Goal: Entertainment & Leisure: Browse casually

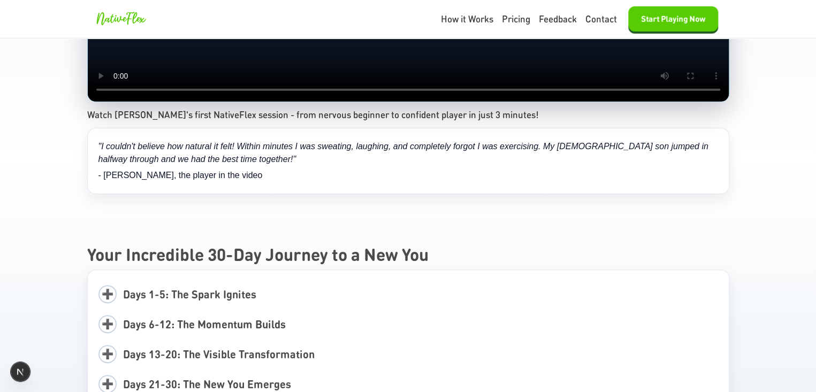
scroll to position [1605, 0]
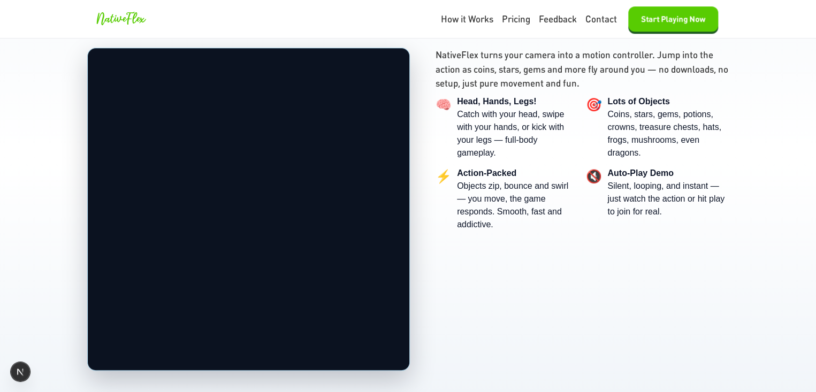
scroll to position [375, 0]
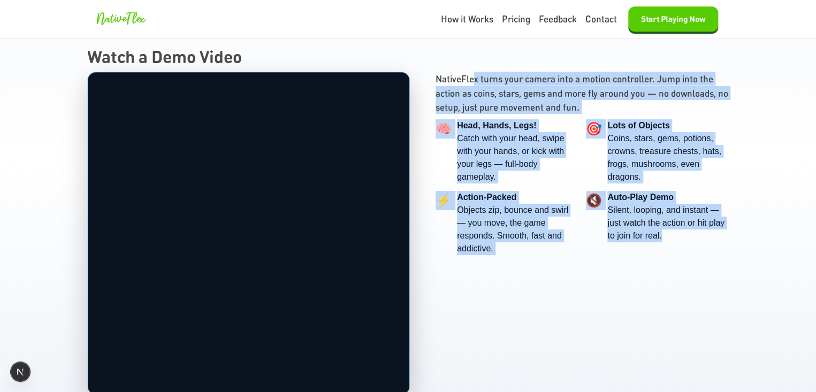
drag, startPoint x: 470, startPoint y: 75, endPoint x: 668, endPoint y: 306, distance: 303.6
click at [676, 287] on div "Your browser does not support the video tag. NativeFlex turns your camera into …" at bounding box center [408, 233] width 642 height 323
click at [653, 322] on div "Your browser does not support the video tag. NativeFlex turns your camera into …" at bounding box center [408, 233] width 642 height 323
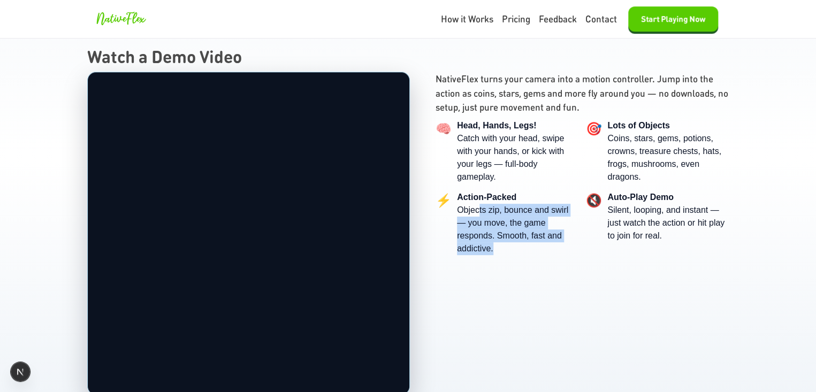
drag, startPoint x: 477, startPoint y: 207, endPoint x: 558, endPoint y: 301, distance: 123.7
click at [558, 296] on div "Your browser does not support the video tag. NativeFlex turns your camera into …" at bounding box center [408, 233] width 642 height 323
click at [558, 302] on div "Your browser does not support the video tag. NativeFlex turns your camera into …" at bounding box center [408, 233] width 642 height 323
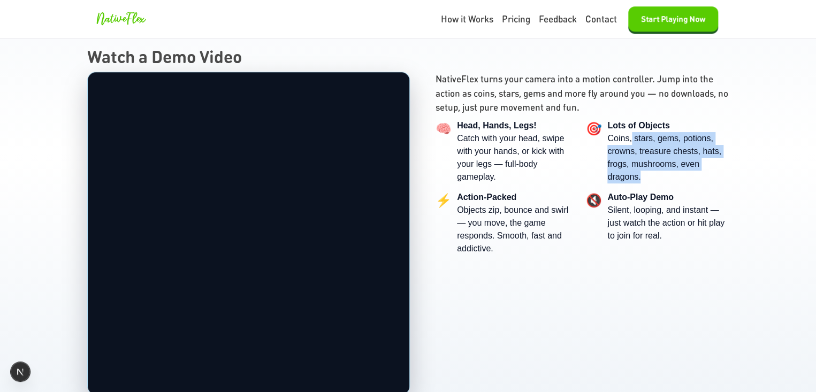
drag, startPoint x: 629, startPoint y: 136, endPoint x: 712, endPoint y: 177, distance: 92.4
click at [717, 176] on div "Coins, stars, gems, potions, crowns, treasure chests, hats, frogs, mushrooms, e…" at bounding box center [667, 157] width 121 height 51
click at [663, 180] on div "Coins, stars, gems, potions, crowns, treasure chests, hats, frogs, mushrooms, e…" at bounding box center [667, 157] width 121 height 51
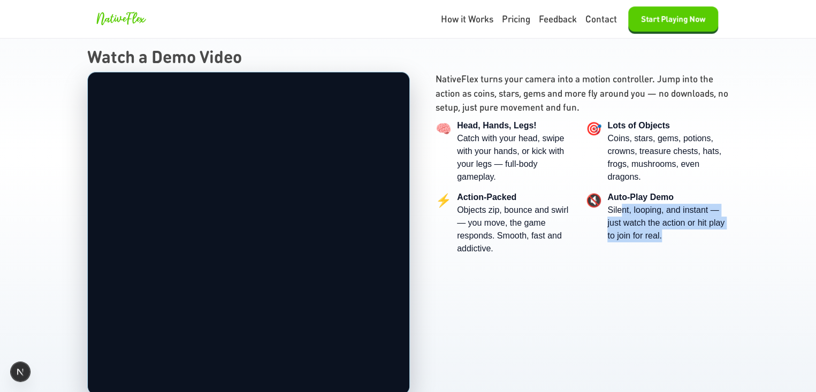
drag, startPoint x: 625, startPoint y: 211, endPoint x: 667, endPoint y: 252, distance: 58.3
click at [675, 252] on div "🔇 Auto‑Play Demo Silent, looping, and instant — just watch the action or hit pl…" at bounding box center [657, 223] width 143 height 64
click at [601, 252] on div "🔇 Auto‑Play Demo Silent, looping, and instant — just watch the action or hit pl…" at bounding box center [657, 223] width 143 height 64
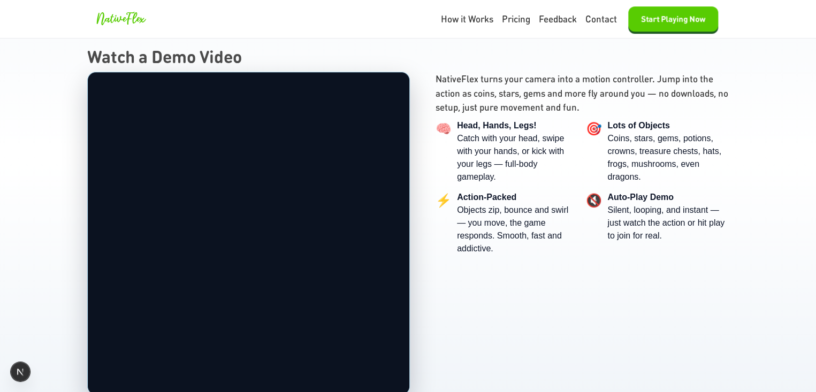
click at [289, 212] on video "Your browser does not support the video tag." at bounding box center [249, 233] width 322 height 322
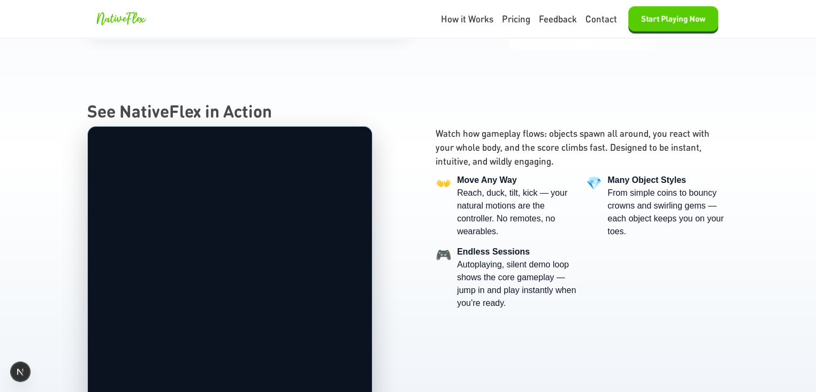
scroll to position [1391, 0]
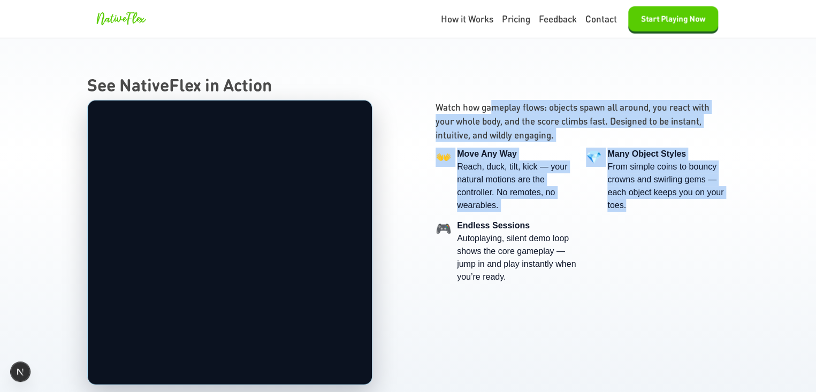
drag, startPoint x: 491, startPoint y: 98, endPoint x: 665, endPoint y: 275, distance: 247.1
click at [662, 271] on div "Watch how gameplay flows: objects spawn all around, you react with your whole b…" at bounding box center [583, 192] width 294 height 184
click at [665, 280] on div "👐 Move Any Way Reach, duck, tilt, kick — your natural motions are the controlle…" at bounding box center [583, 216] width 294 height 136
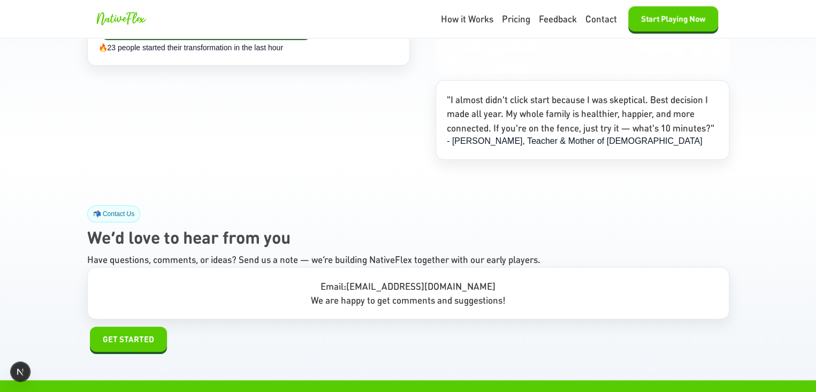
scroll to position [6026, 0]
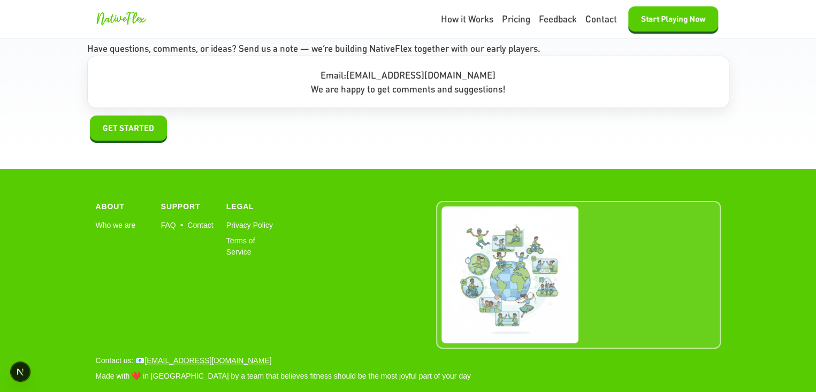
drag, startPoint x: 379, startPoint y: 182, endPoint x: 360, endPoint y: 185, distance: 19.4
click at [362, 201] on div "About Who we are Support FAQ • Contact Legal Privacy Policy Terms of Service" at bounding box center [253, 230] width 314 height 59
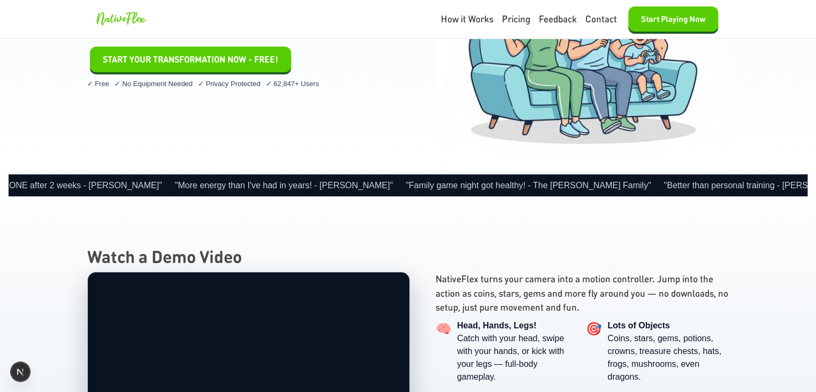
scroll to position [0, 0]
